Goal: Information Seeking & Learning: Learn about a topic

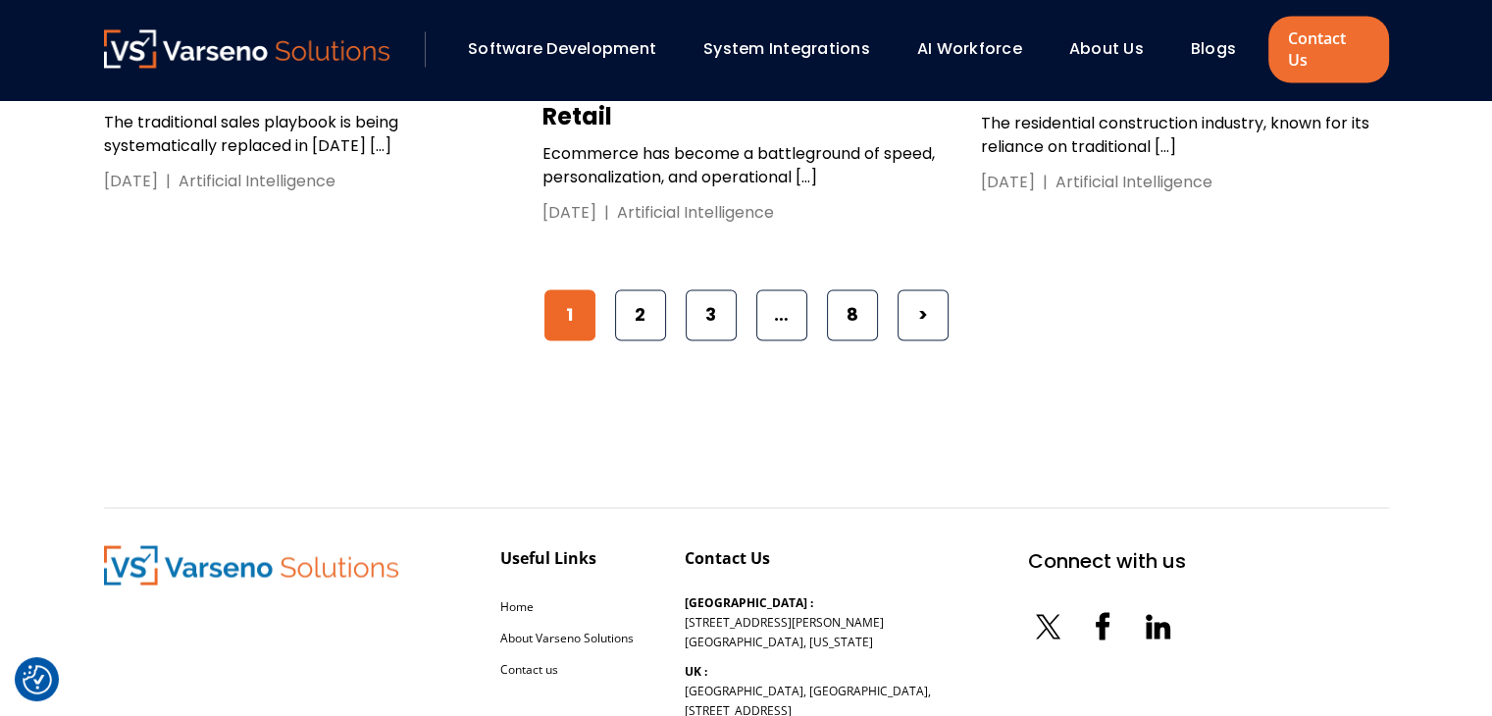
scroll to position [3558, 0]
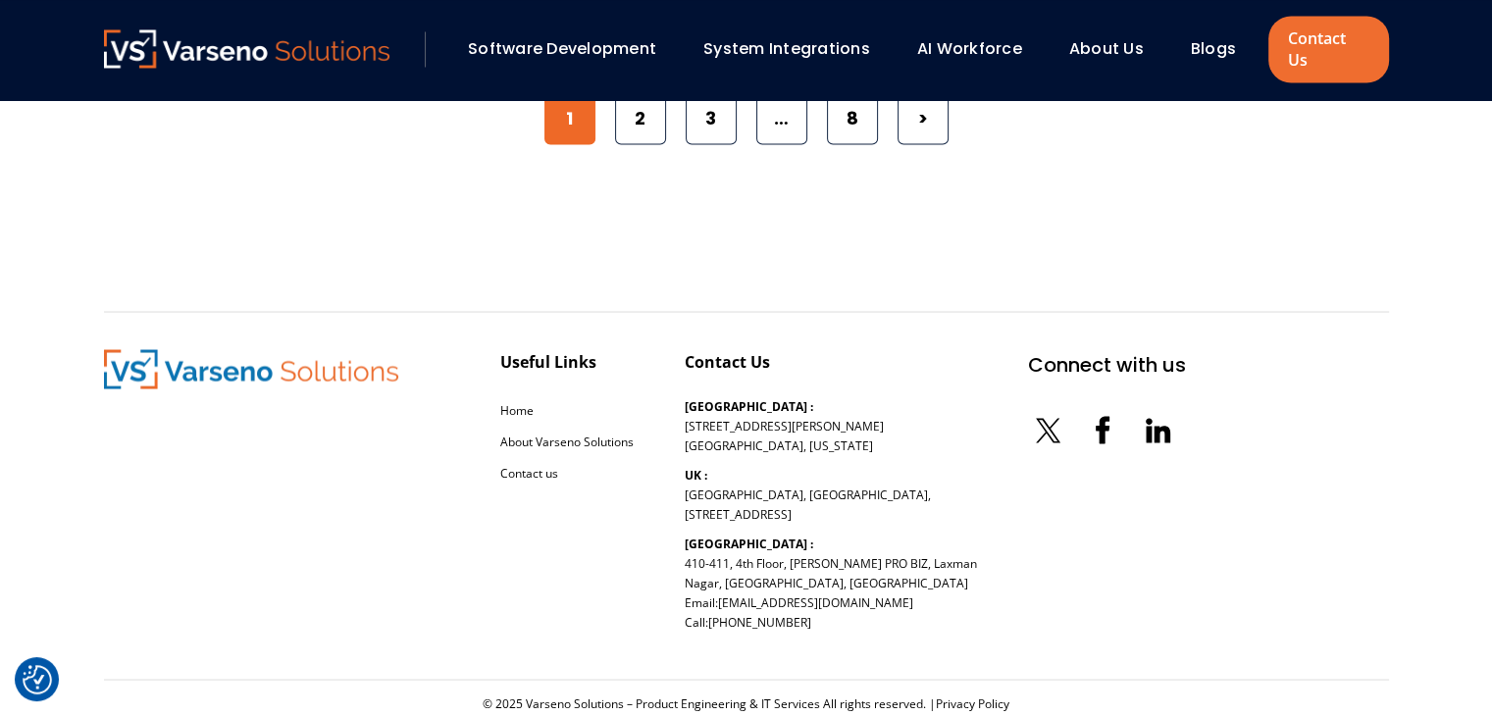
click at [645, 696] on div "© 2025 Varseno Solutions – Product Engineering & IT Services All rights reserve…" at bounding box center [746, 704] width 1285 height 16
click at [1204, 48] on link "Blogs" at bounding box center [1213, 48] width 45 height 23
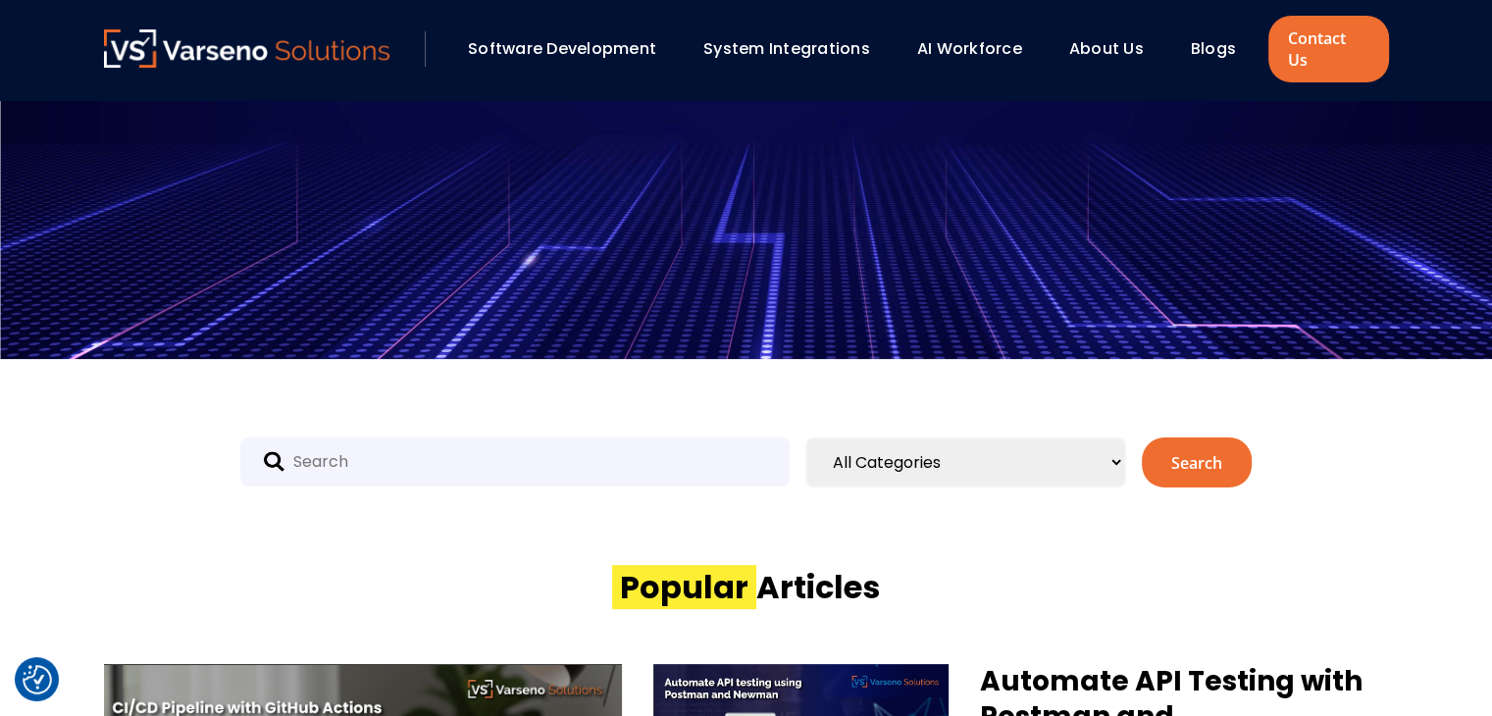
scroll to position [372, 0]
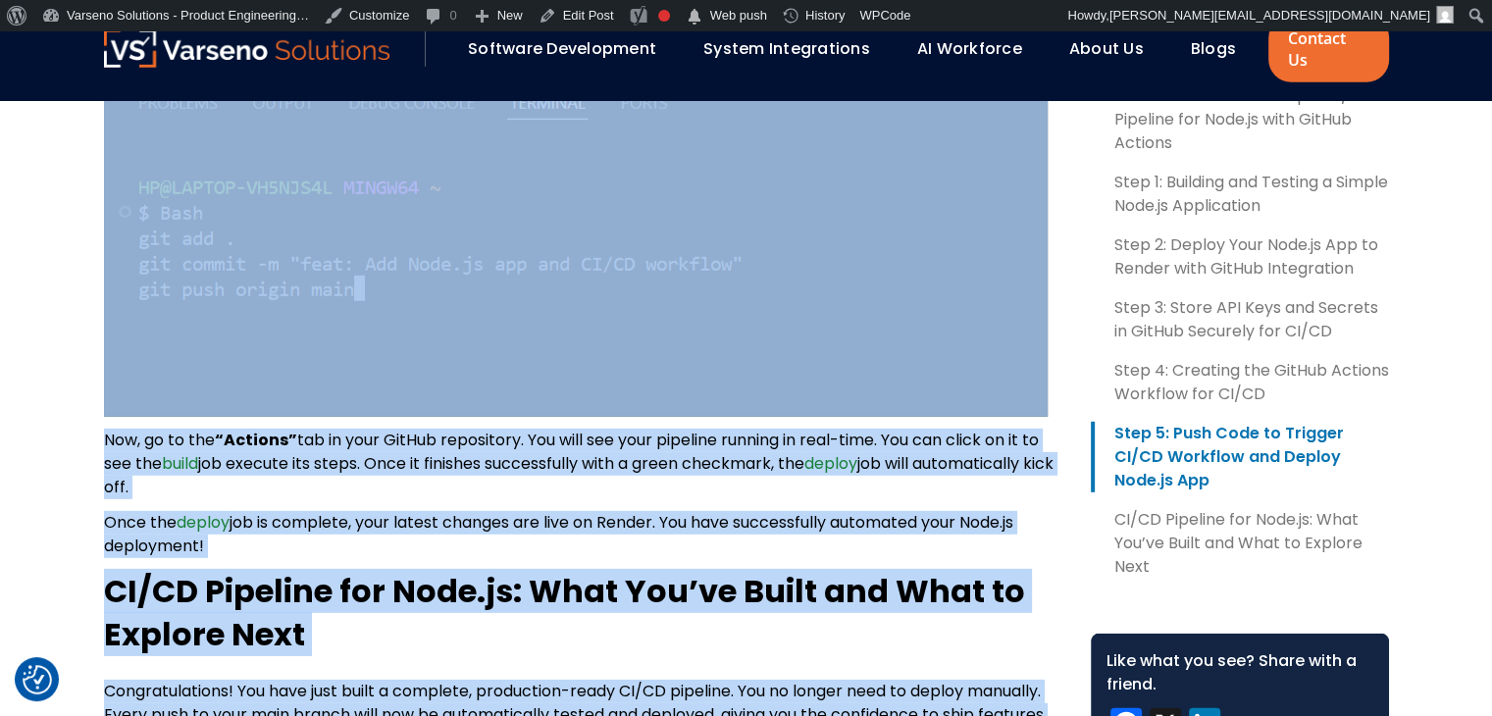
scroll to position [6069, 0]
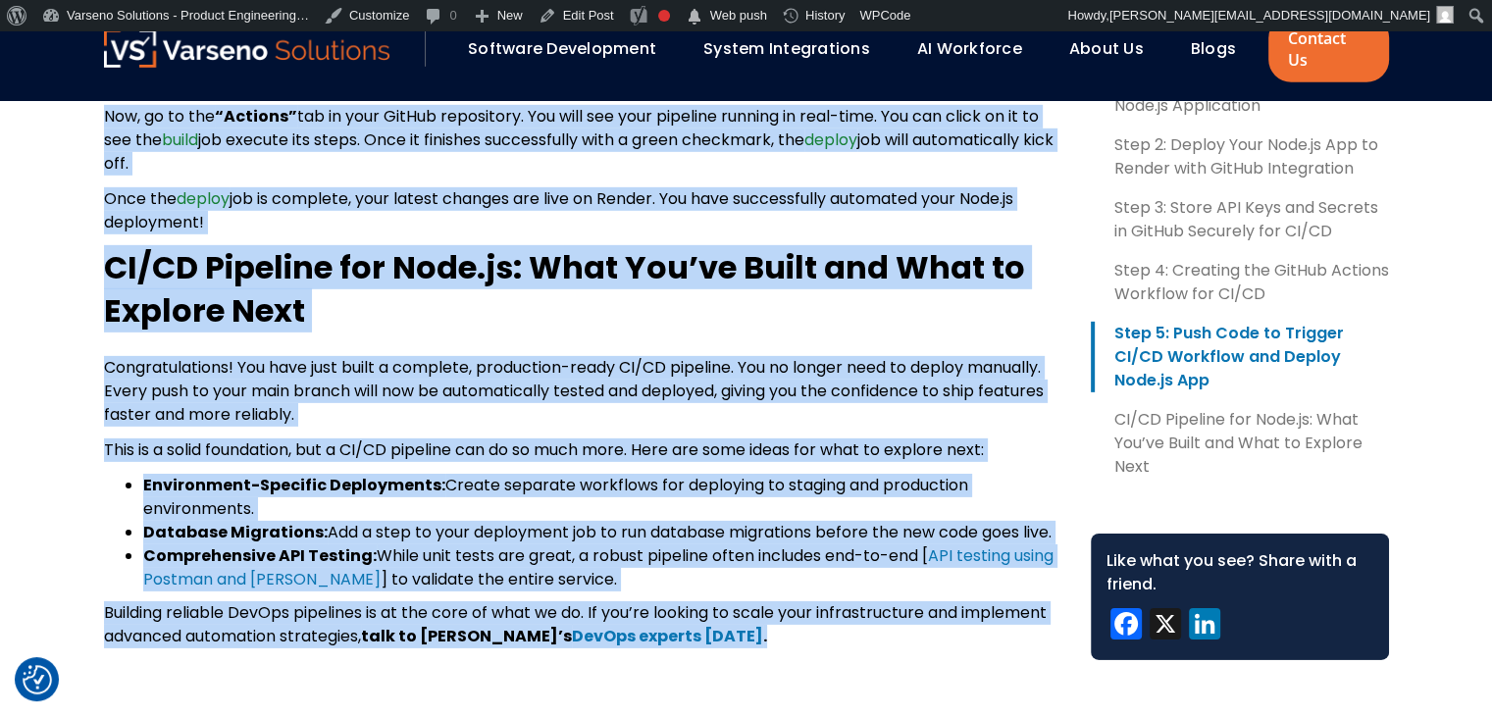
drag, startPoint x: 69, startPoint y: 300, endPoint x: 706, endPoint y: 597, distance: 703.6
copy body "Blog , CICD How to Build CI/CD Pipeline for Node.js Apps with GitHub Actions Au…"
